Goal: Task Accomplishment & Management: Manage account settings

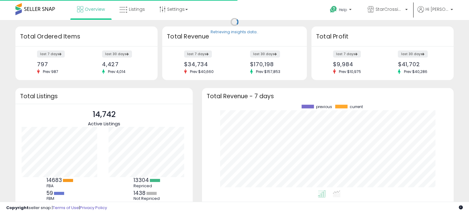
scroll to position [85, 239]
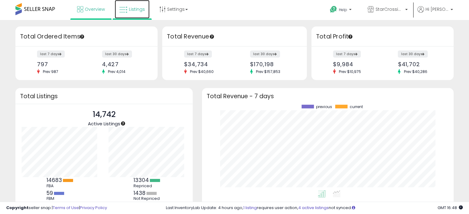
click at [132, 9] on span "Listings" at bounding box center [137, 9] width 16 height 6
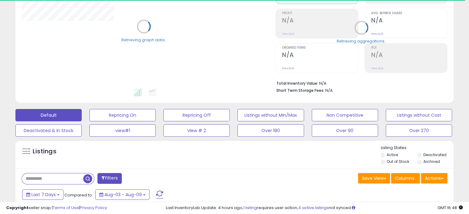
scroll to position [92, 0]
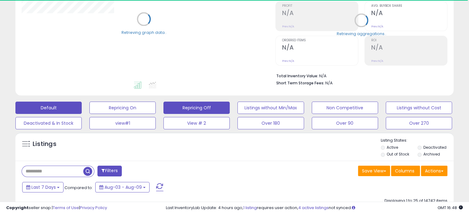
click at [156, 103] on button "Repricing Off" at bounding box center [122, 108] width 66 height 12
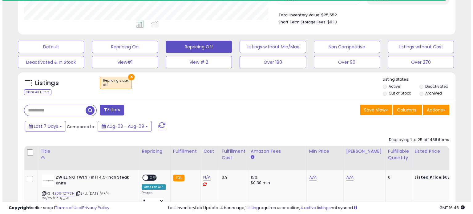
scroll to position [126, 253]
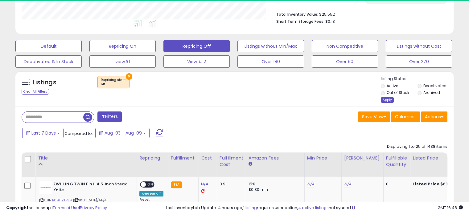
click at [384, 98] on div "Apply" at bounding box center [387, 100] width 13 height 6
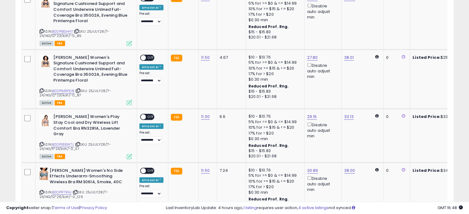
scroll to position [1401, 0]
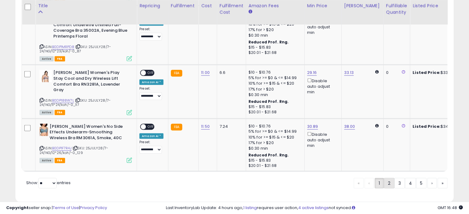
click at [405, 178] on link "2" at bounding box center [410, 183] width 11 height 10
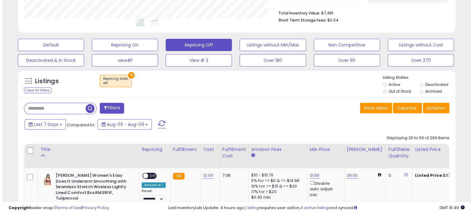
scroll to position [154, 0]
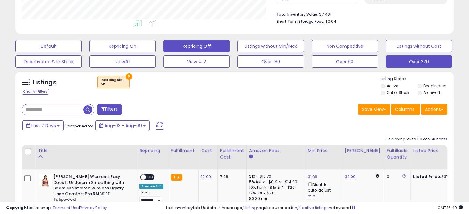
click at [82, 52] on button "Over 270" at bounding box center [48, 46] width 66 height 12
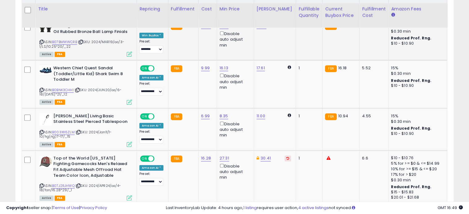
scroll to position [308, 0]
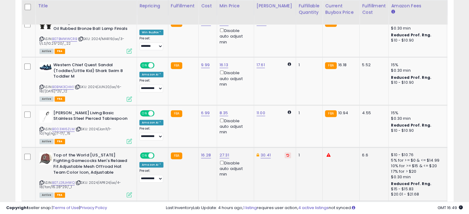
click at [284, 154] on button at bounding box center [287, 156] width 6 height 6
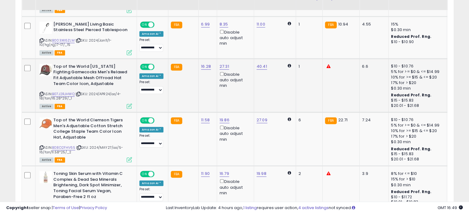
scroll to position [401, 0]
